Goal: Task Accomplishment & Management: Manage account settings

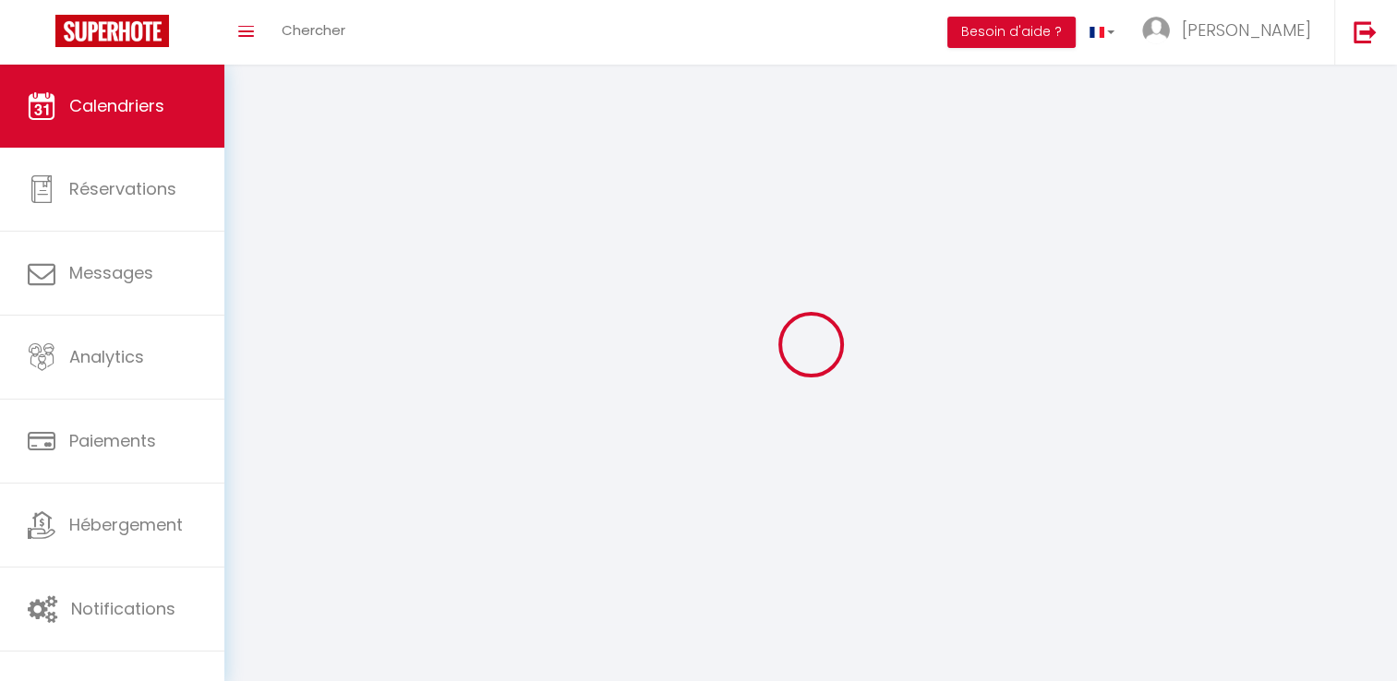
select select
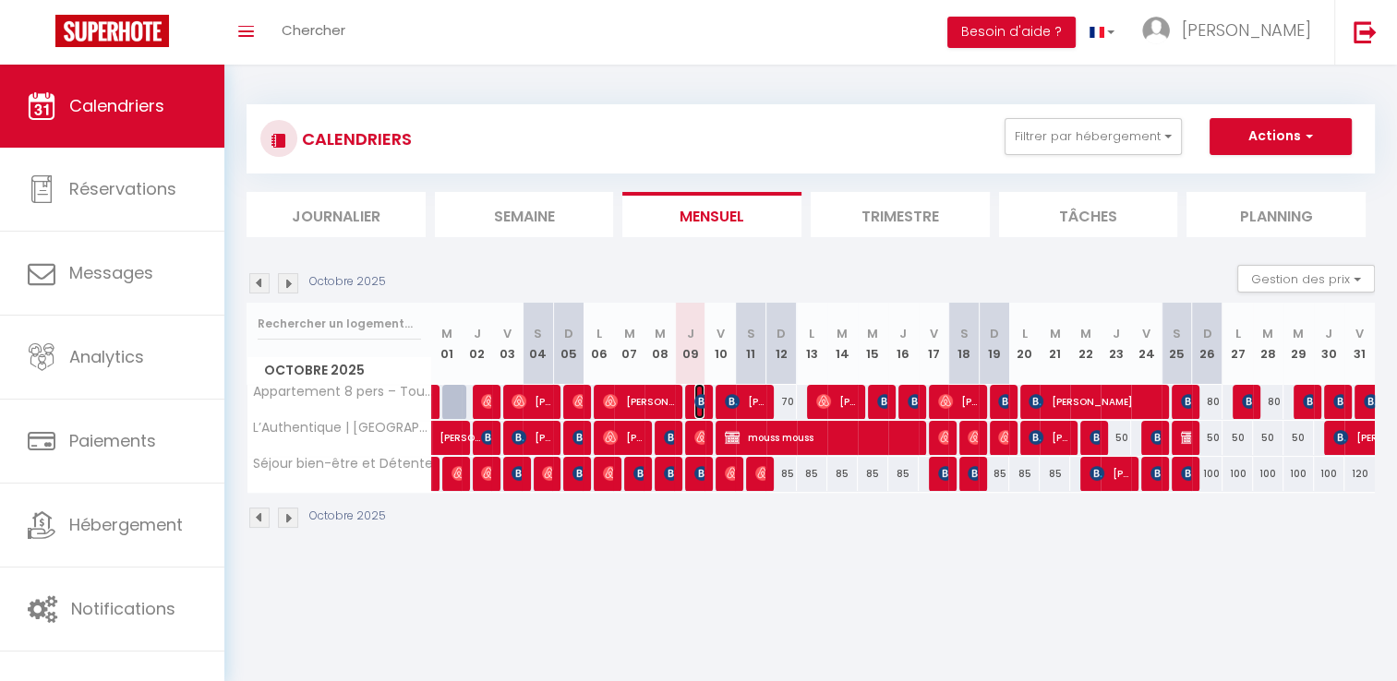
click at [703, 404] on img at bounding box center [701, 401] width 15 height 15
select select "OK"
select select "0"
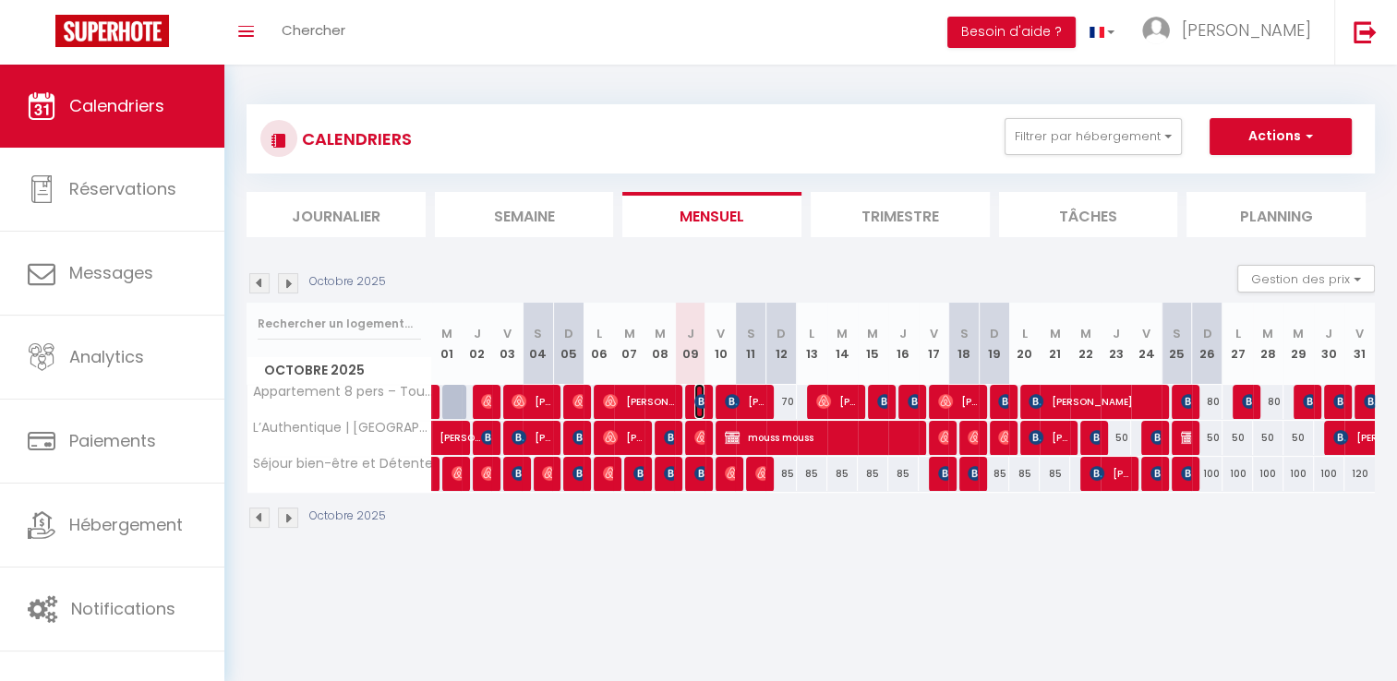
select select "1"
select select
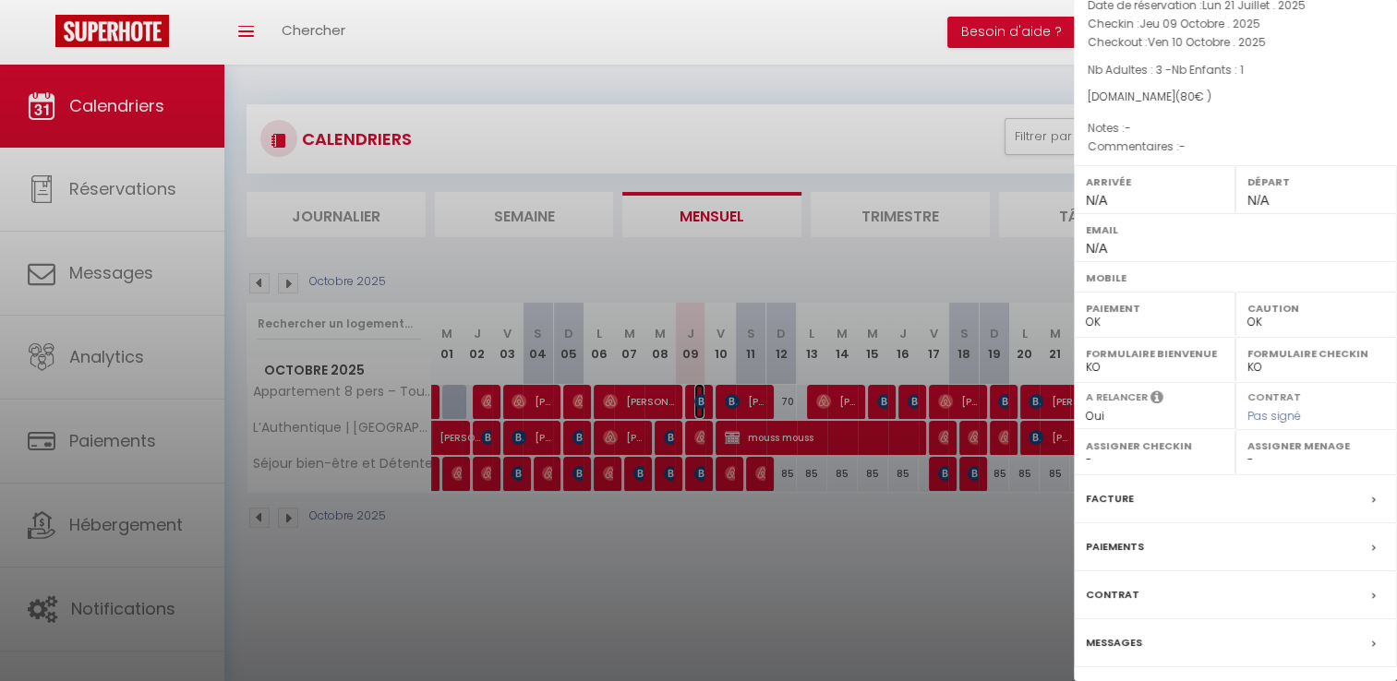
scroll to position [103, 0]
click at [1251, 330] on select "OK KO" at bounding box center [1316, 322] width 138 height 17
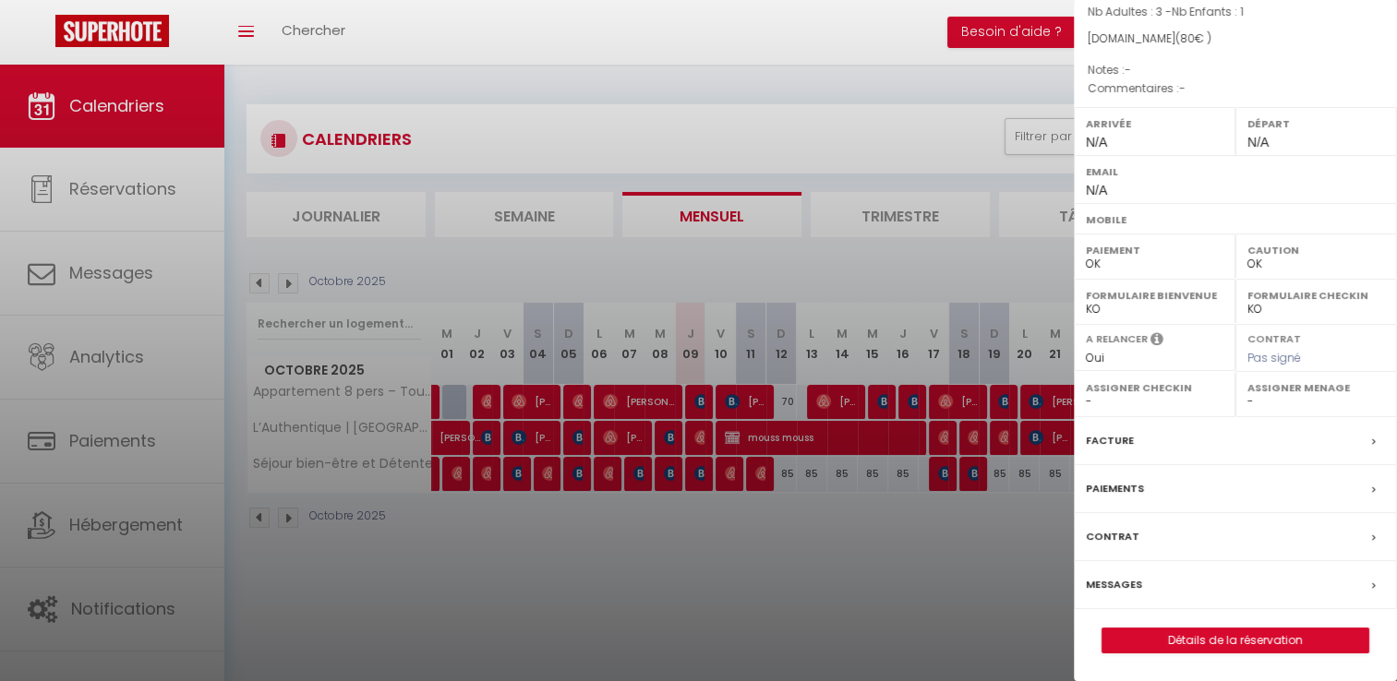
scroll to position [187, 0]
click at [847, 552] on div at bounding box center [698, 340] width 1397 height 681
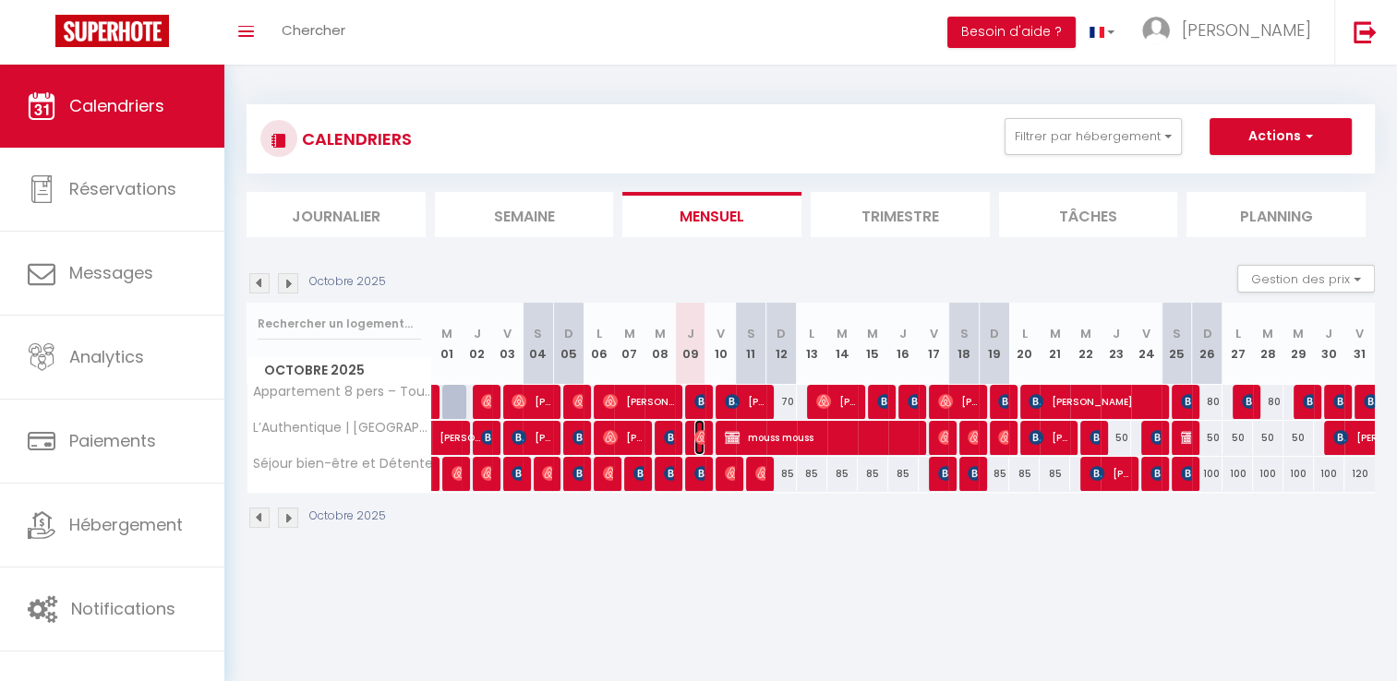
click at [701, 438] on img at bounding box center [701, 437] width 15 height 15
select select "50889"
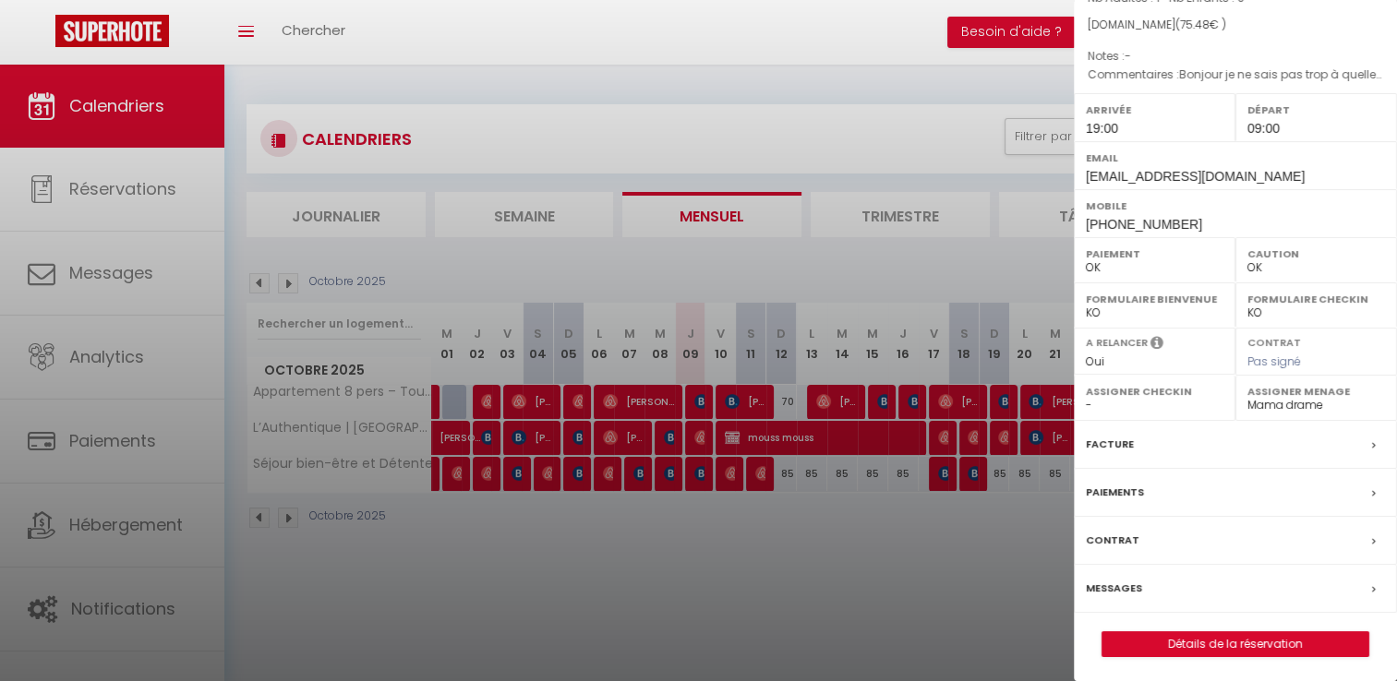
click at [889, 400] on div at bounding box center [698, 340] width 1397 height 681
